Goal: Check status

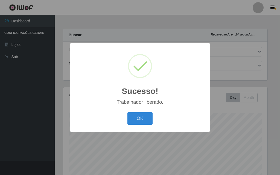
select select "499"
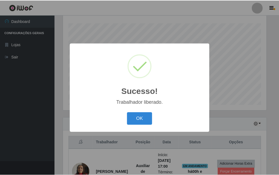
scroll to position [114, 204]
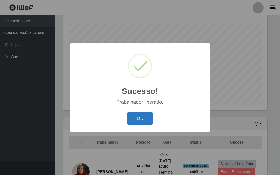
click at [139, 118] on button "OK" at bounding box center [140, 118] width 25 height 13
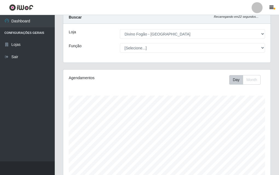
scroll to position [0, 0]
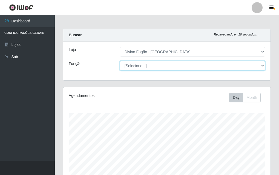
click at [262, 65] on select "[Selecione...] ASG ASG + ASG ++ Auxiliar de Cozinha Auxiliar de Cozinha + Auxil…" at bounding box center [192, 66] width 145 height 10
click at [260, 63] on select "[Selecione...] ASG ASG + ASG ++ Auxiliar de Cozinha Auxiliar de Cozinha + Auxil…" at bounding box center [192, 66] width 145 height 10
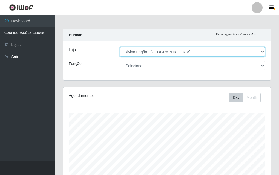
click at [259, 50] on select "[Selecione...] Divino Fogão - [GEOGRAPHIC_DATA]" at bounding box center [192, 52] width 145 height 10
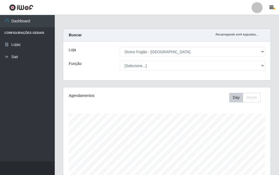
click at [164, 73] on div "Loja [Selecione...] Divino Fogão - Campina Grande Função [Selecione...] ASG ASG…" at bounding box center [166, 61] width 207 height 39
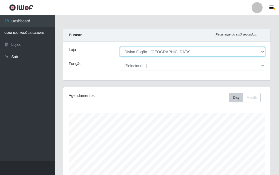
click at [176, 55] on select "[Selecione...] Divino Fogão - [GEOGRAPHIC_DATA]" at bounding box center [192, 52] width 145 height 10
click at [120, 47] on select "[Selecione...] Divino Fogão - [GEOGRAPHIC_DATA]" at bounding box center [192, 52] width 145 height 10
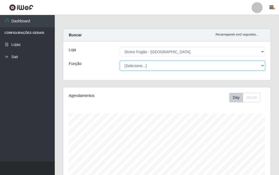
click at [171, 66] on select "[Selecione...] ASG ASG + ASG ++ Auxiliar de Cozinha Auxiliar de Cozinha + Auxil…" at bounding box center [192, 66] width 145 height 10
select select "17"
click at [120, 61] on select "[Selecione...] ASG ASG + ASG ++ Auxiliar de Cozinha Auxiliar de Cozinha + Auxil…" at bounding box center [192, 66] width 145 height 10
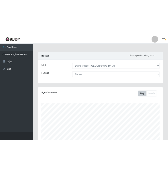
scroll to position [136, 0]
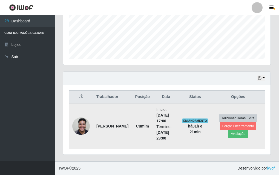
drag, startPoint x: 227, startPoint y: 136, endPoint x: 253, endPoint y: 135, distance: 26.6
click at [253, 135] on td "Adicionar Horas Extra Forçar Encerramento Avaliação" at bounding box center [237, 126] width 53 height 46
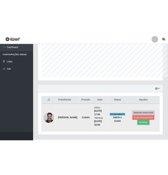
scroll to position [273499, 273405]
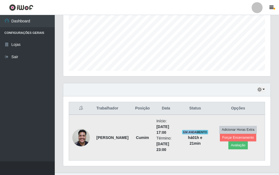
drag, startPoint x: 179, startPoint y: 128, endPoint x: 197, endPoint y: 132, distance: 18.5
click at [197, 132] on td "EM ANDAMENTO há 01 h e 21 min" at bounding box center [195, 138] width 33 height 46
click at [197, 132] on span "EM ANDAMENTO" at bounding box center [195, 132] width 26 height 4
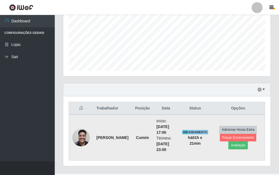
click at [197, 132] on span "EM ANDAMENTO" at bounding box center [195, 132] width 26 height 4
drag, startPoint x: 197, startPoint y: 131, endPoint x: 171, endPoint y: 128, distance: 25.7
click at [171, 128] on li "Início: [DATE] 17:00" at bounding box center [165, 126] width 19 height 17
click at [188, 133] on span "EM ANDAMENTO" at bounding box center [195, 132] width 26 height 4
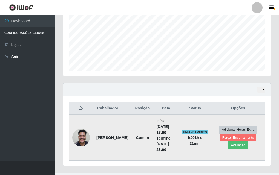
click at [188, 133] on span "EM ANDAMENTO" at bounding box center [195, 132] width 26 height 4
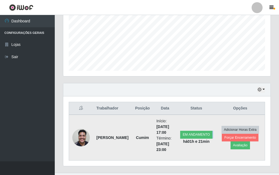
scroll to position [136, 0]
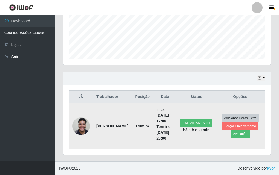
click at [201, 143] on td "EM ANDAMENTO há 01 h e 21 min" at bounding box center [196, 126] width 39 height 46
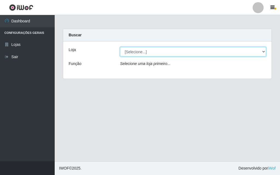
click at [151, 54] on select "[Selecione...] Divino Fogão - [GEOGRAPHIC_DATA]" at bounding box center [193, 52] width 146 height 10
select select "499"
click at [120, 47] on select "[Selecione...] Divino Fogão - [GEOGRAPHIC_DATA]" at bounding box center [193, 52] width 146 height 10
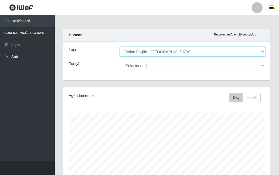
scroll to position [114, 207]
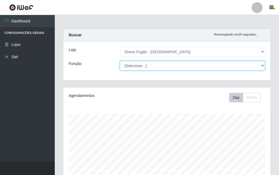
click at [143, 68] on select "[Selecione...] ASG ASG + ASG ++ Auxiliar de Cozinha Auxiliar de Cozinha + Auxil…" at bounding box center [192, 66] width 145 height 10
select select "17"
click at [120, 61] on select "[Selecione...] ASG ASG + ASG ++ Auxiliar de Cozinha Auxiliar de Cozinha + Auxil…" at bounding box center [192, 66] width 145 height 10
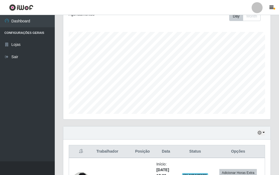
scroll to position [0, 0]
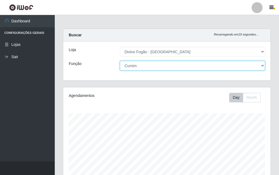
click at [157, 66] on select "[Selecione...] ASG ASG + ASG ++ Auxiliar de Cozinha Auxiliar de Cozinha + Auxil…" at bounding box center [192, 66] width 145 height 10
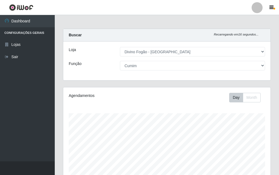
click at [98, 64] on div "Função" at bounding box center [90, 66] width 51 height 10
